Goal: Transaction & Acquisition: Purchase product/service

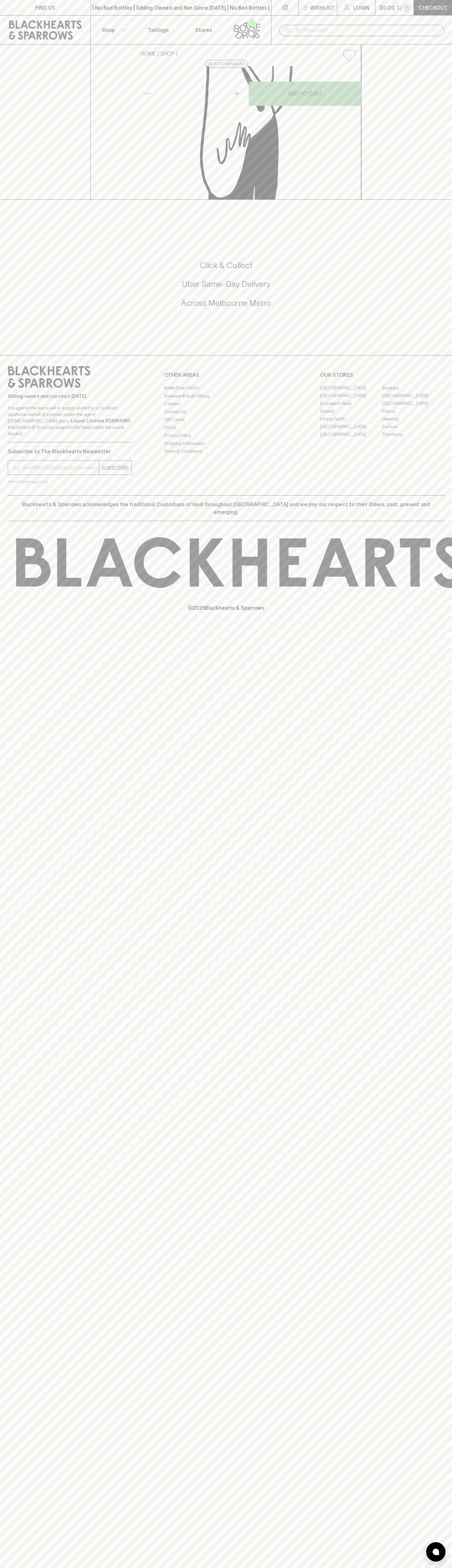
click at [389, 25] on div "​" at bounding box center [361, 30] width 165 height 12
click at [433, 1383] on div "FIND US | No Bad Bottles | Sibling Owned and Run Since [DATE] | No Bad Bottles …" at bounding box center [226, 784] width 452 height 1568
click at [21, 1567] on html "FIND US | No Bad Bottles | Sibling Owned and Run Since [DATE] | No Bad Bottles …" at bounding box center [226, 784] width 452 height 1568
click at [23, 1003] on div "FIND US | No Bad Bottles | Sibling Owned and Run Since [DATE] | No Bad Bottles …" at bounding box center [226, 784] width 452 height 1568
